Goal: Navigation & Orientation: Find specific page/section

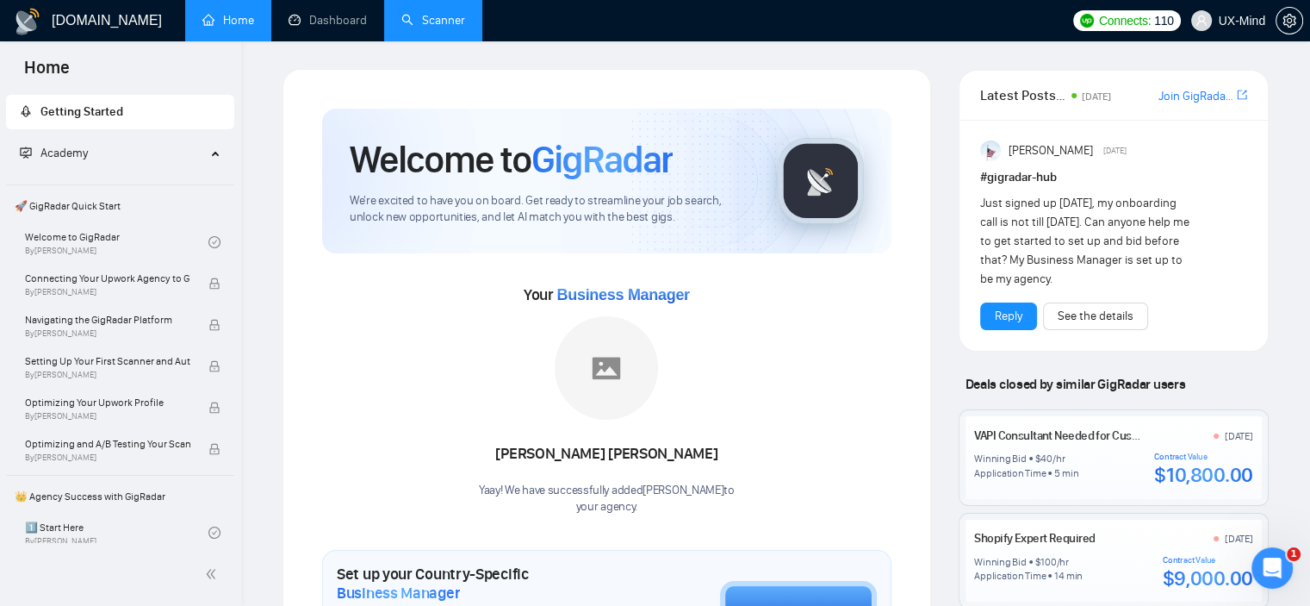
click at [422, 20] on link "Scanner" at bounding box center [433, 20] width 64 height 15
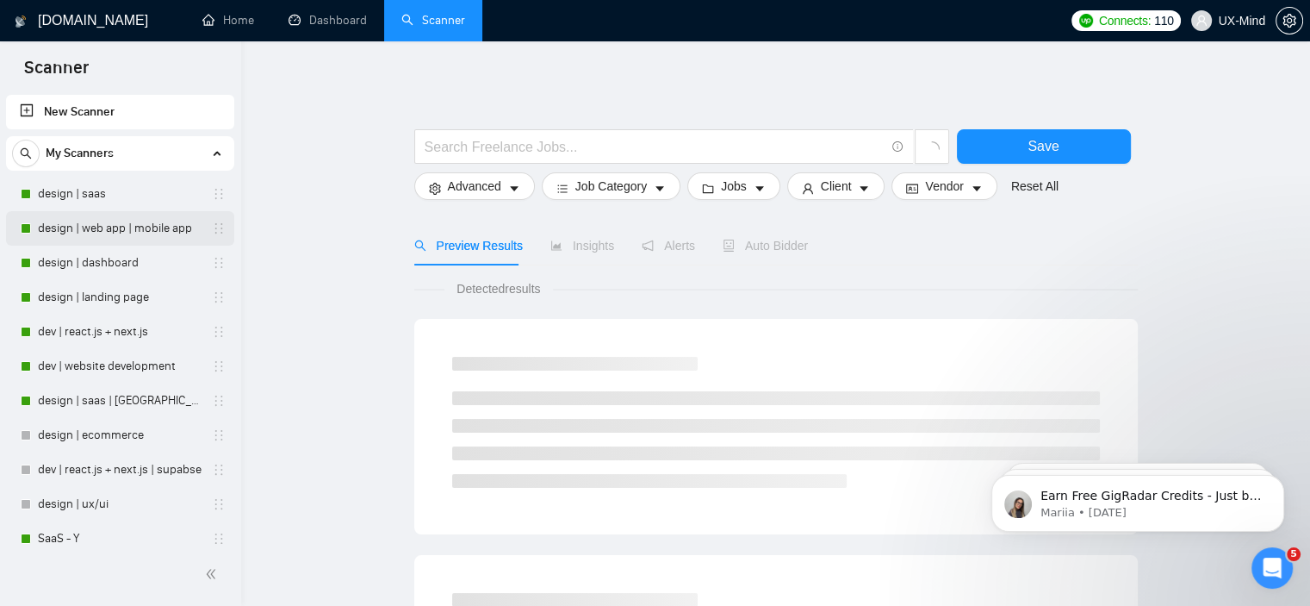
scroll to position [12, 0]
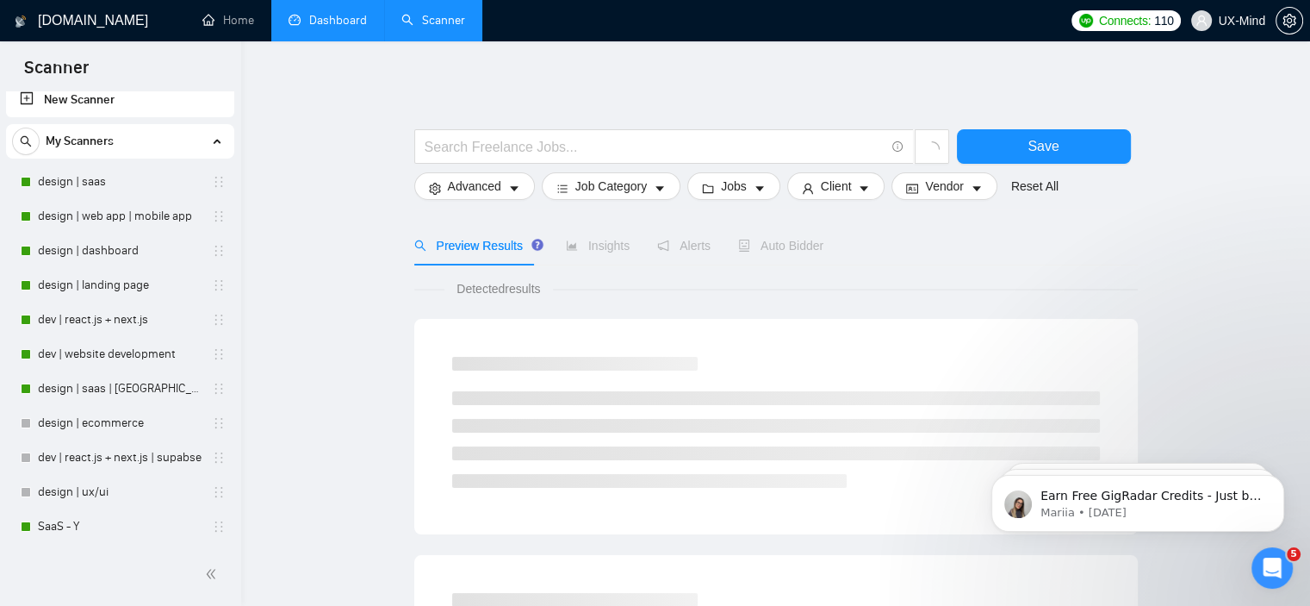
click at [325, 13] on link "Dashboard" at bounding box center [328, 20] width 78 height 15
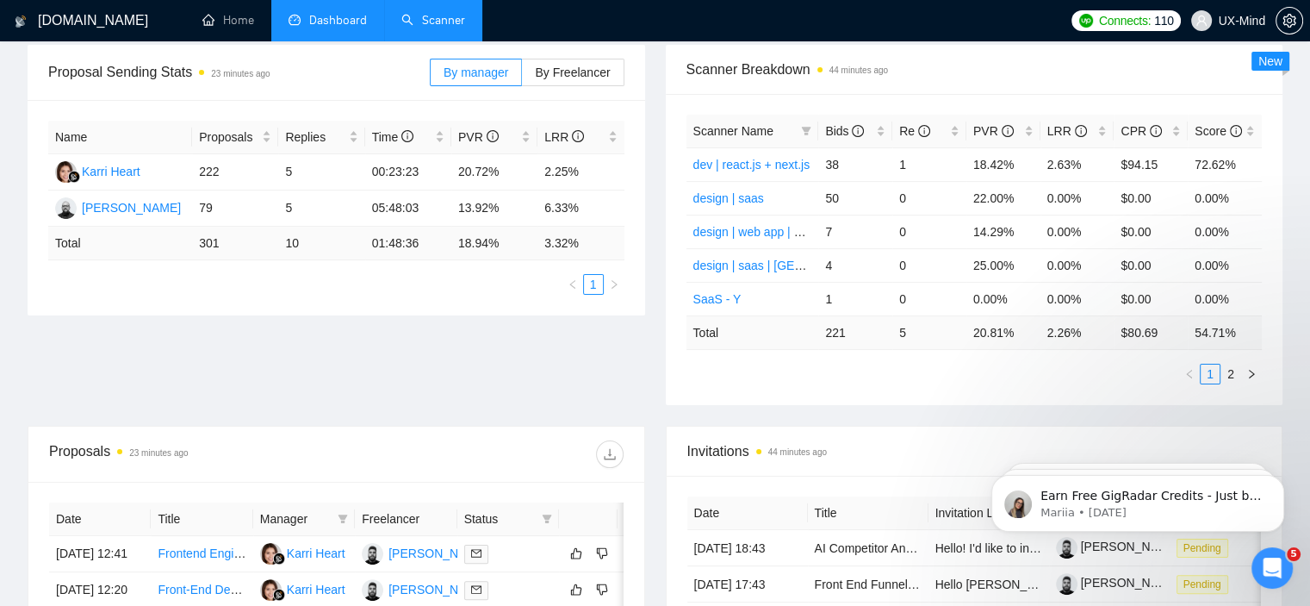
scroll to position [431, 0]
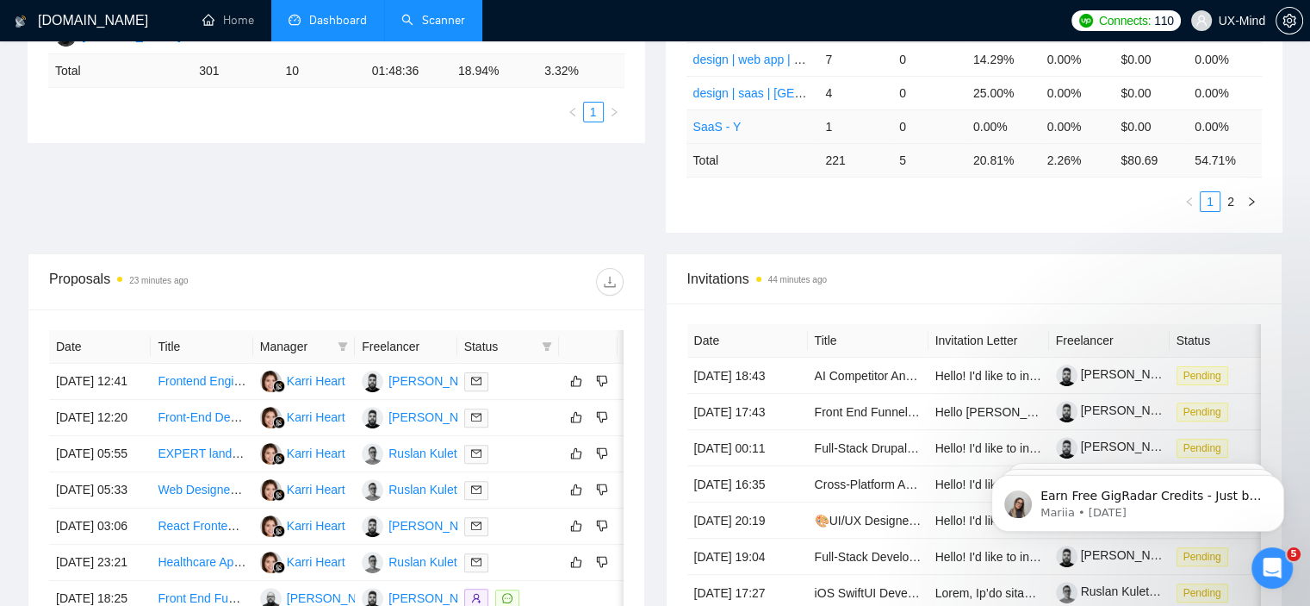
click at [713, 121] on link "SaaS - Y" at bounding box center [717, 127] width 48 height 14
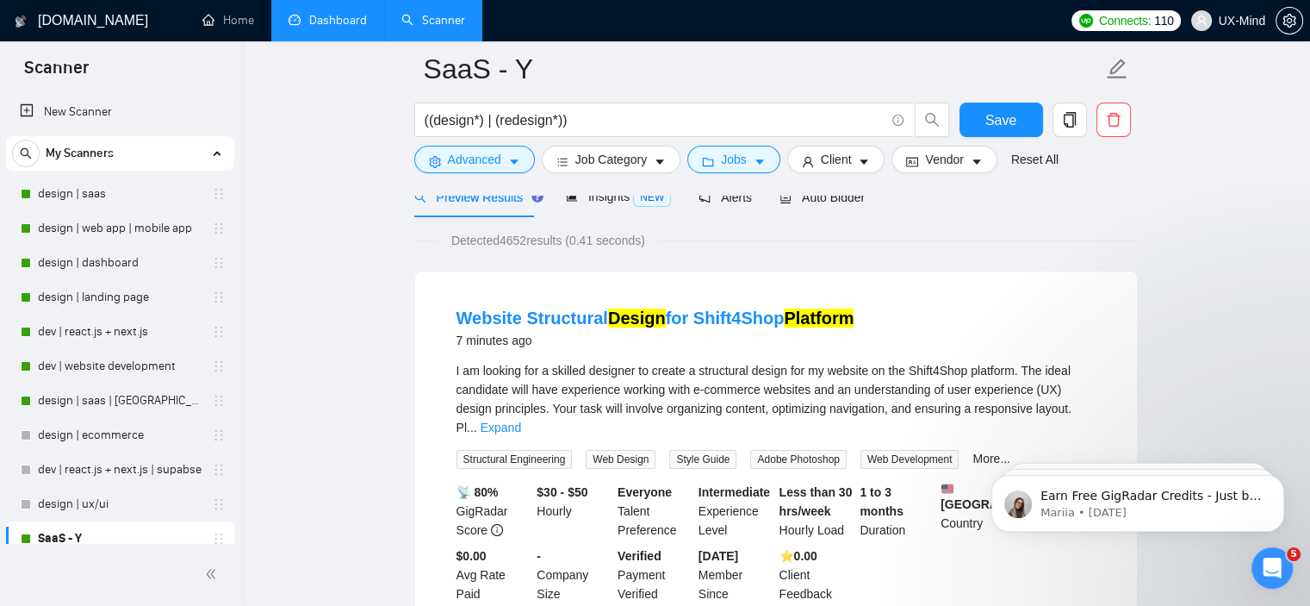
scroll to position [86, 0]
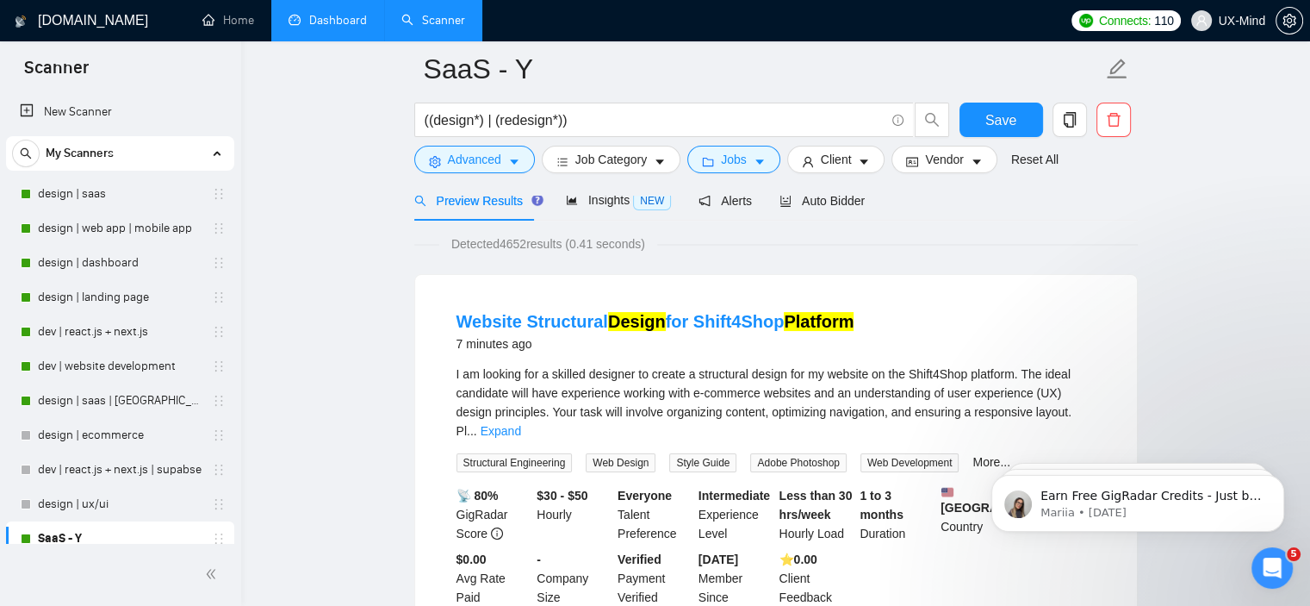
click at [339, 20] on link "Dashboard" at bounding box center [328, 20] width 78 height 15
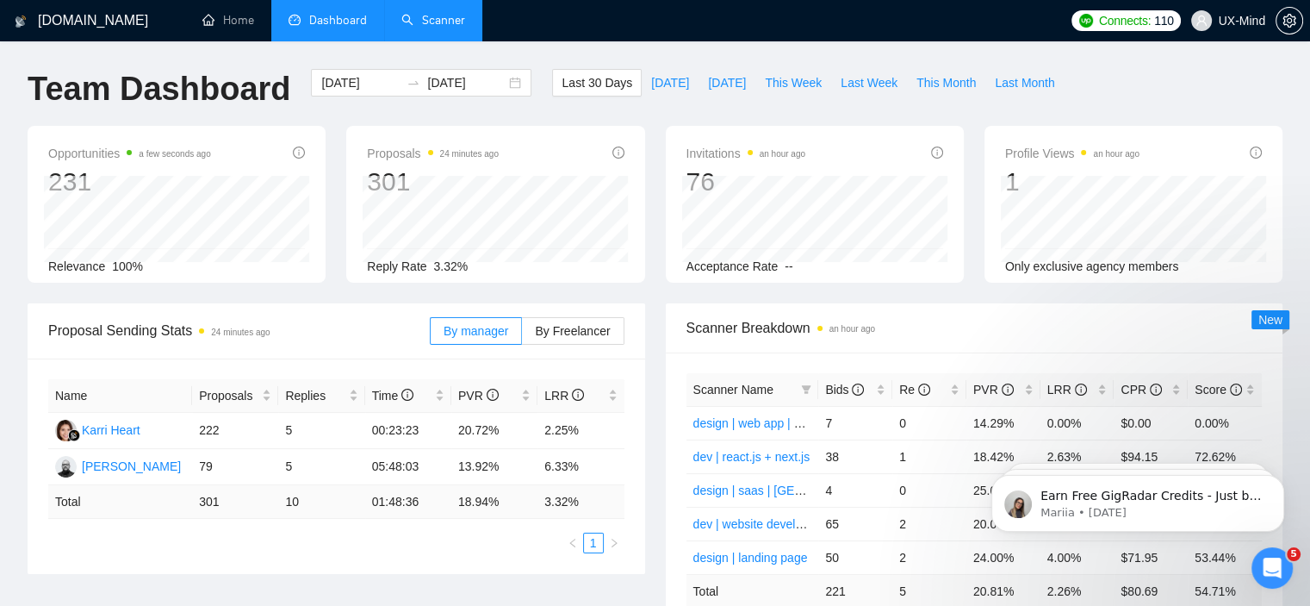
click at [436, 16] on link "Scanner" at bounding box center [433, 20] width 64 height 15
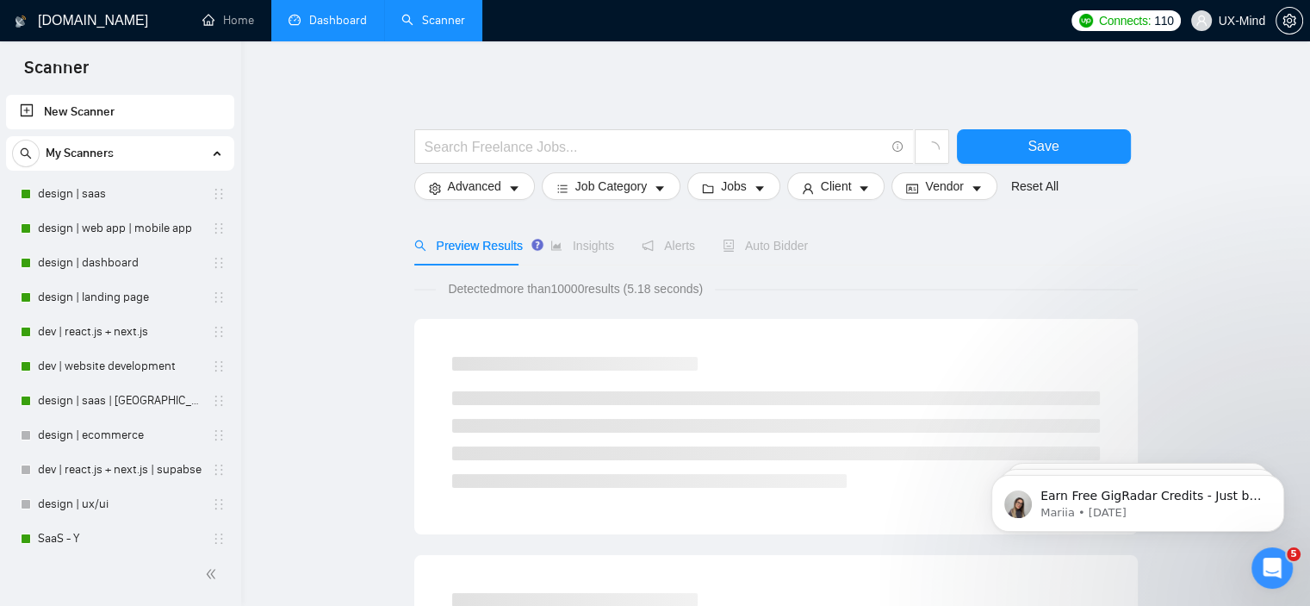
click at [336, 20] on link "Dashboard" at bounding box center [328, 20] width 78 height 15
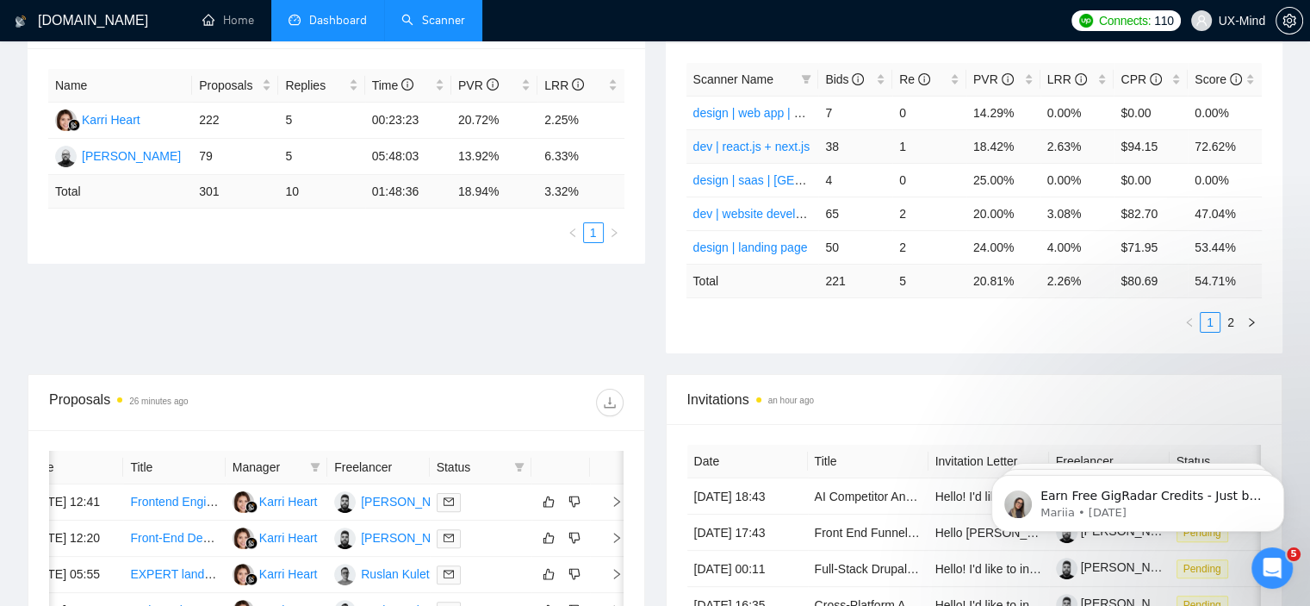
scroll to position [329, 0]
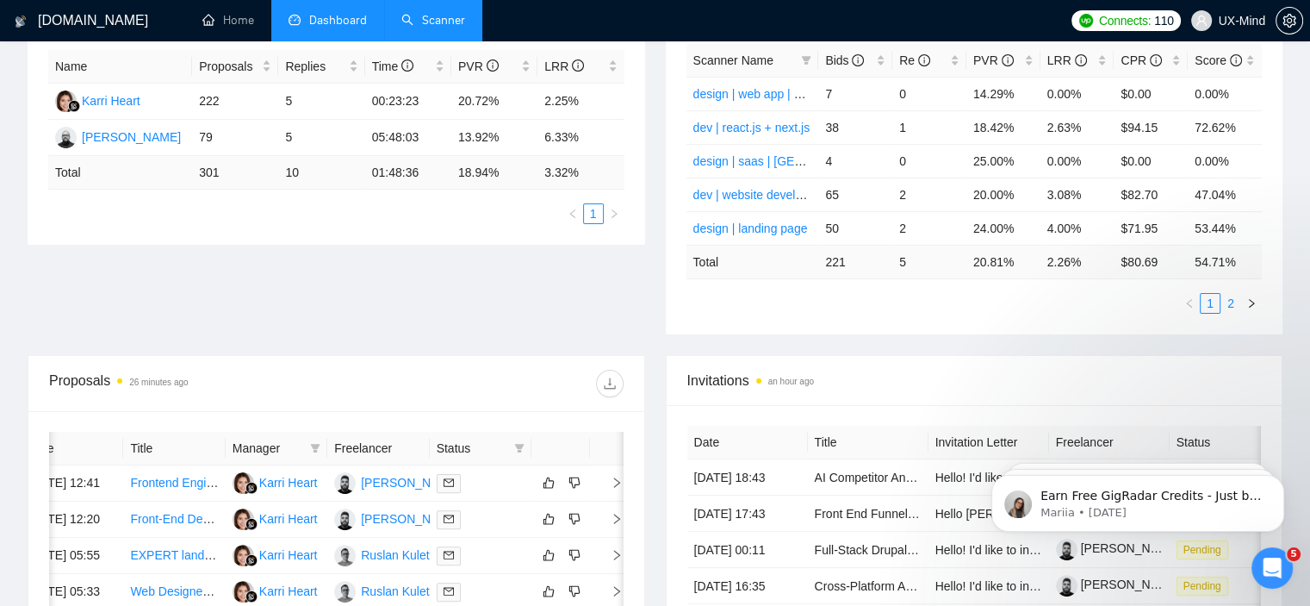
click at [1228, 302] on link "2" at bounding box center [1231, 303] width 19 height 19
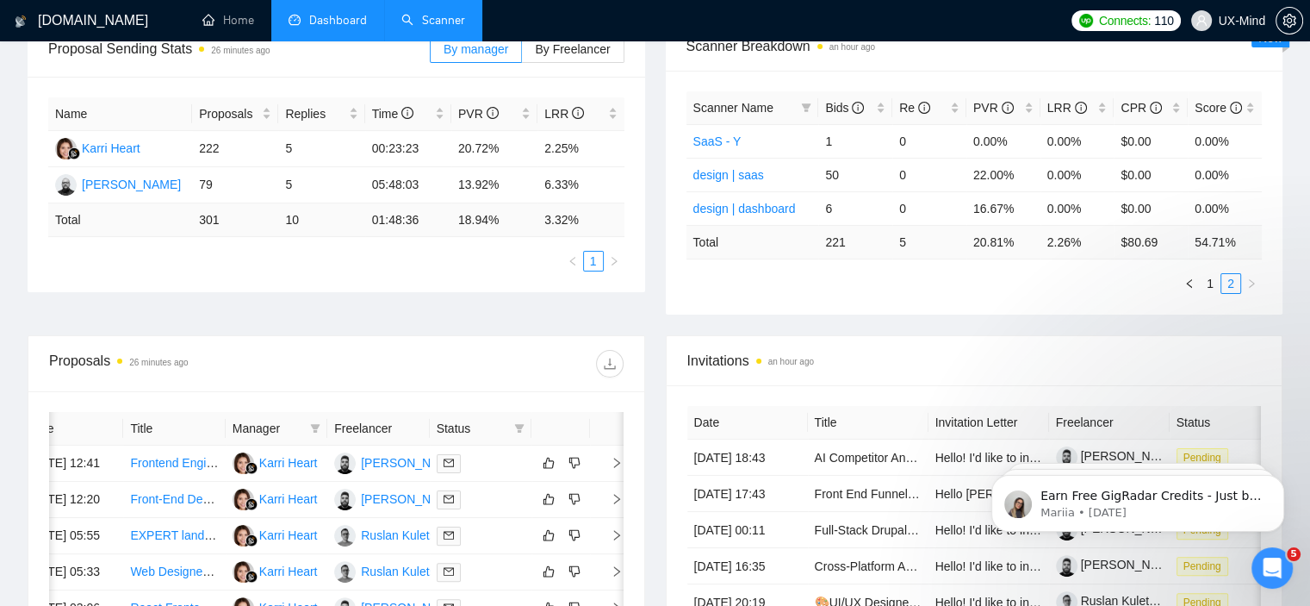
scroll to position [243, 0]
